Goal: Task Accomplishment & Management: Manage account settings

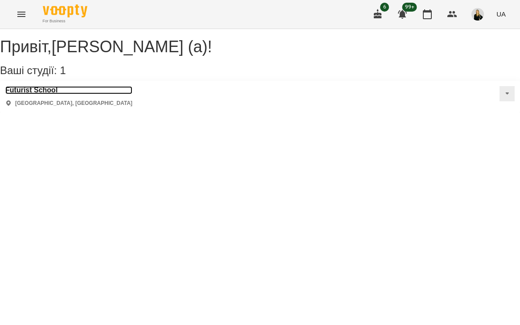
click at [43, 94] on h3 "Futurist School" at bounding box center [68, 90] width 127 height 8
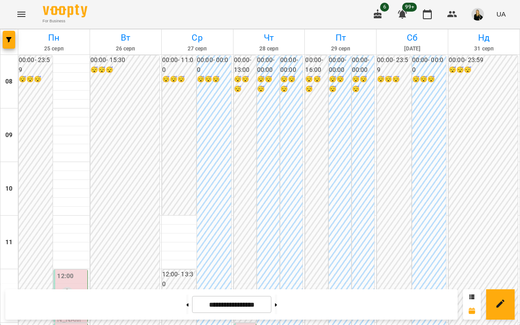
scroll to position [66, 0]
click at [186, 299] on button at bounding box center [187, 304] width 2 height 20
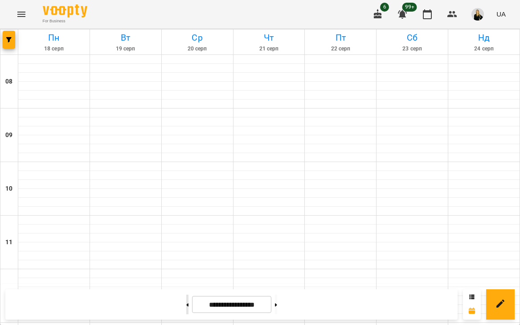
click at [186, 301] on button at bounding box center [187, 304] width 2 height 20
type input "**********"
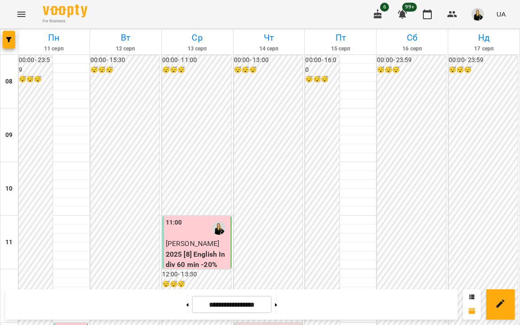
scroll to position [241, 0]
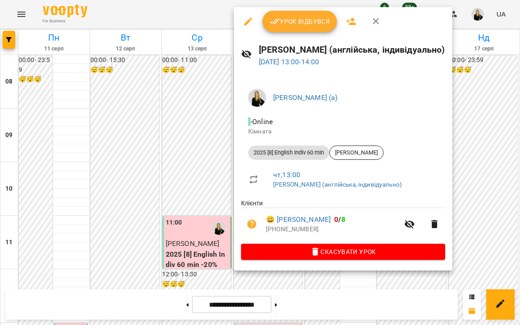
click at [286, 21] on span "Урок відбувся" at bounding box center [300, 21] width 61 height 11
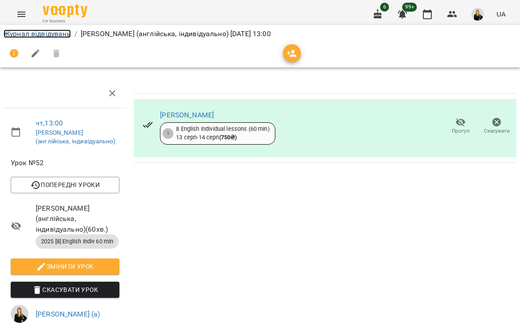
click at [46, 35] on link "Журнал відвідувань" at bounding box center [37, 33] width 67 height 8
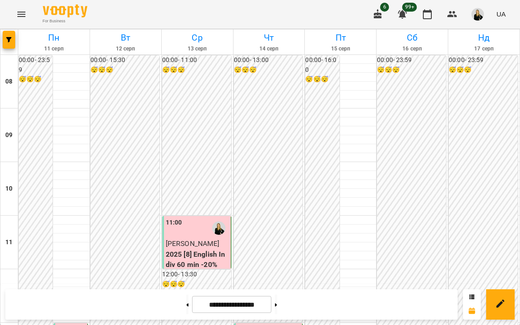
scroll to position [186, 0]
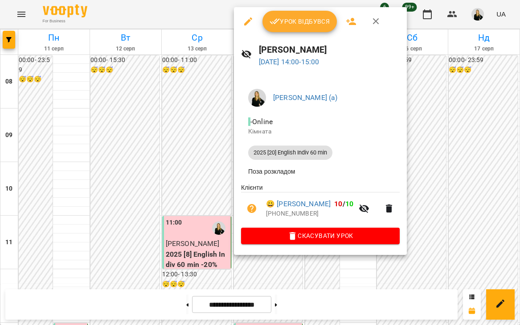
click at [280, 12] on button "Урок відбувся" at bounding box center [300, 21] width 75 height 21
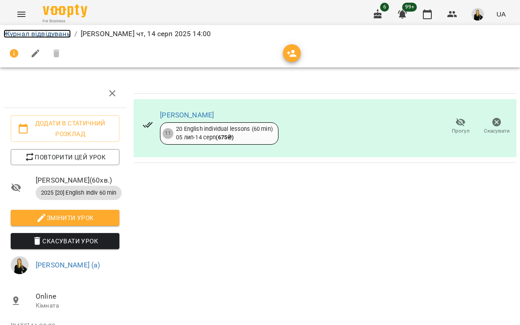
click at [66, 33] on link "Журнал відвідувань" at bounding box center [37, 33] width 67 height 8
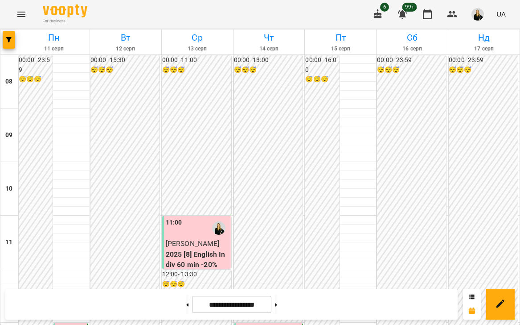
scroll to position [168, 0]
click at [476, 13] on img "button" at bounding box center [478, 14] width 12 height 12
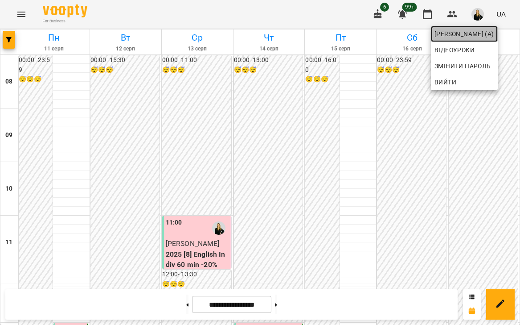
click at [473, 40] on link "[PERSON_NAME] (а)" at bounding box center [464, 34] width 67 height 16
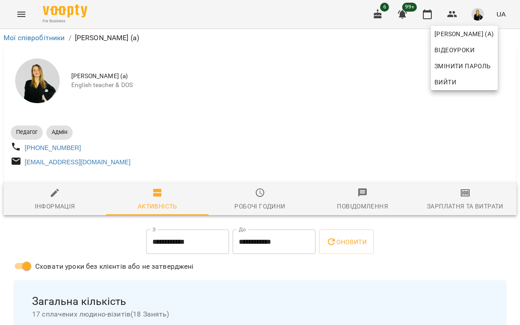
click at [237, 169] on div at bounding box center [260, 162] width 520 height 325
